Goal: Find specific page/section: Find specific page/section

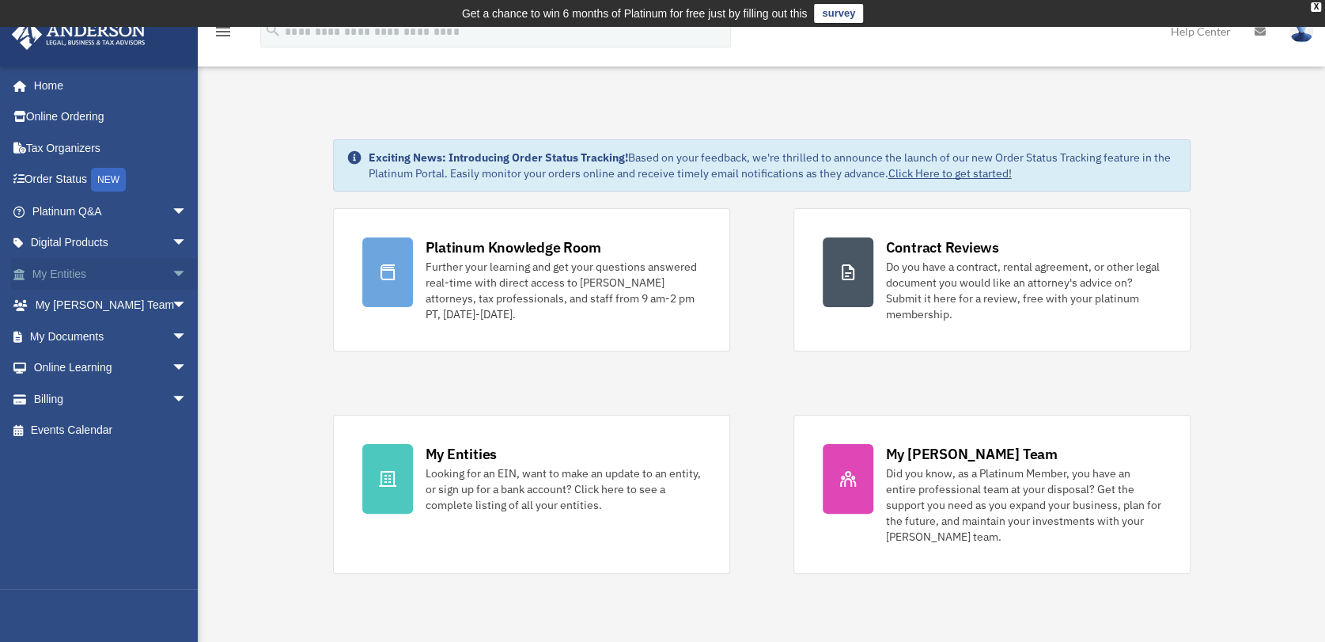
click at [172, 267] on span "arrow_drop_down" at bounding box center [188, 274] width 32 height 32
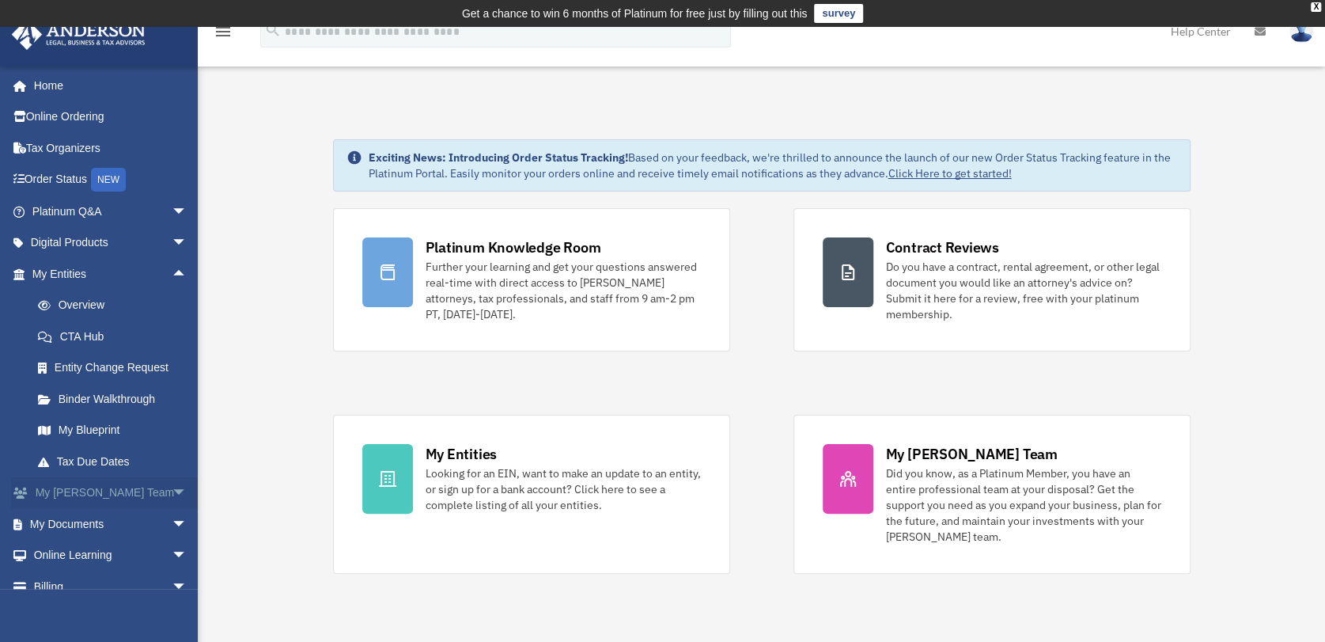
click at [172, 488] on span "arrow_drop_down" at bounding box center [188, 493] width 32 height 32
click at [100, 299] on link "Overview" at bounding box center [116, 306] width 189 height 32
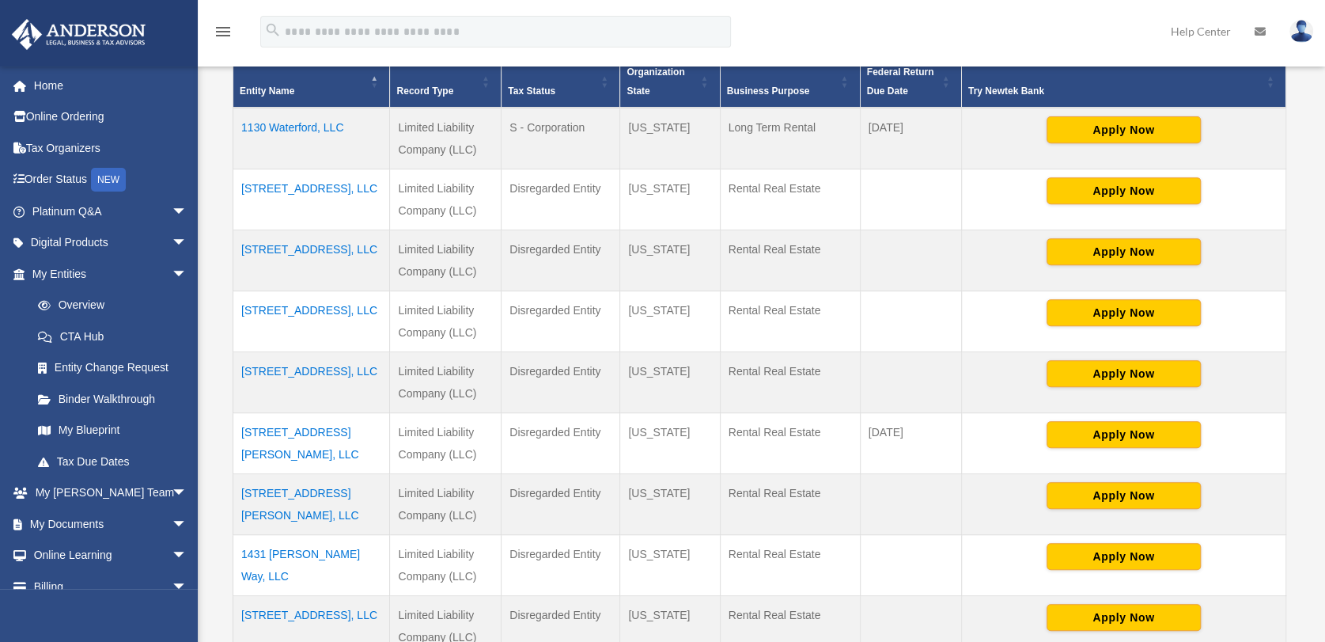
scroll to position [577, 0]
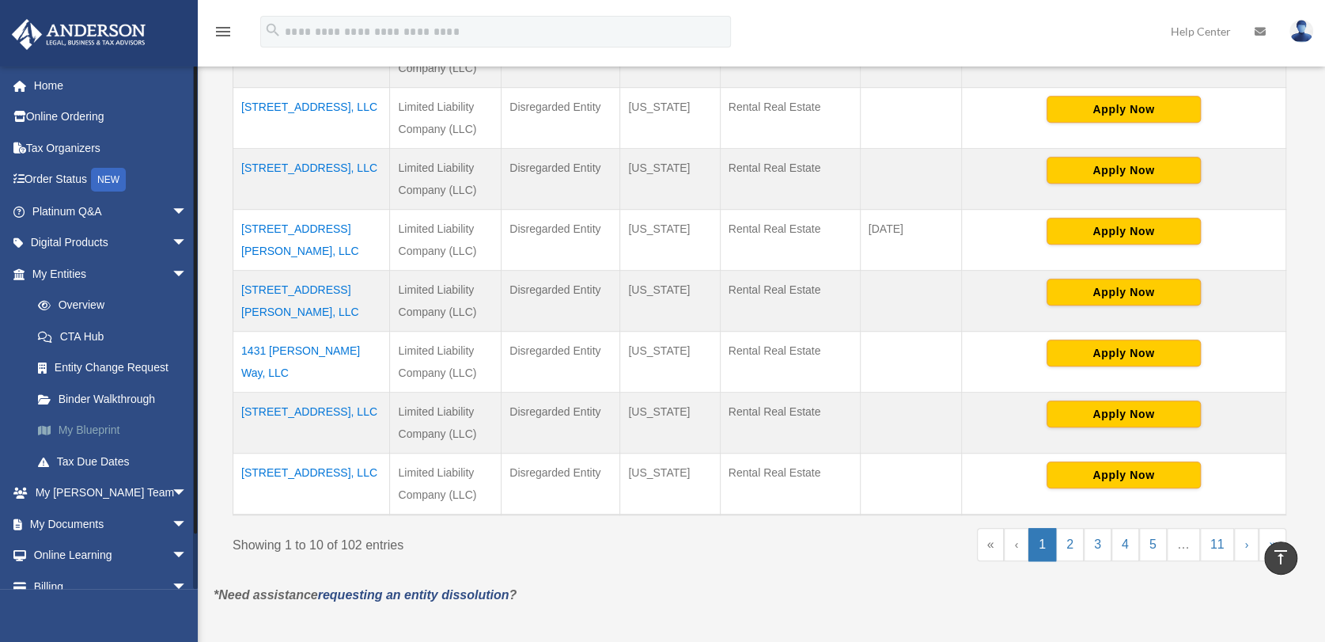
click at [111, 425] on link "My Blueprint" at bounding box center [116, 431] width 189 height 32
